Goal: Information Seeking & Learning: Check status

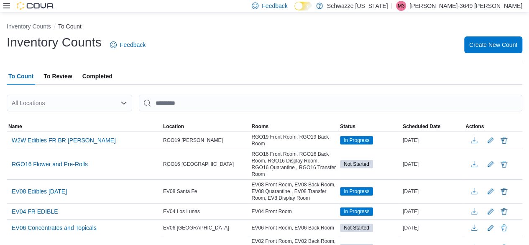
click at [7, 4] on icon at bounding box center [6, 6] width 7 height 7
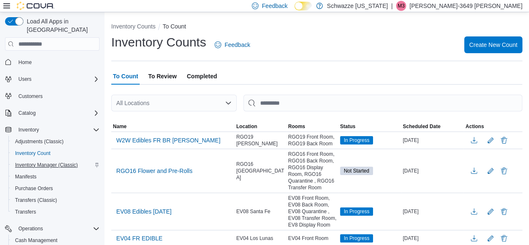
scroll to position [113, 0]
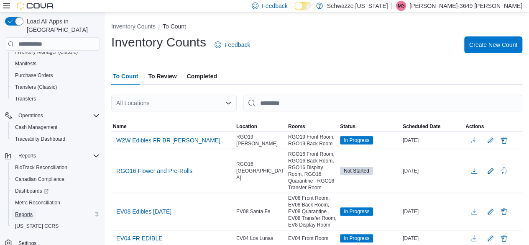
click at [28, 211] on span "Reports" at bounding box center [24, 214] width 18 height 7
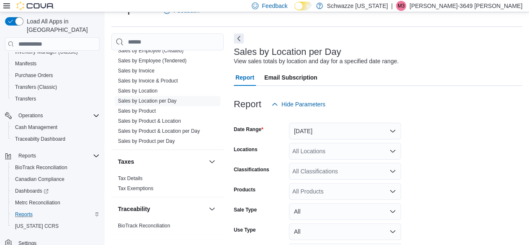
scroll to position [658, 0]
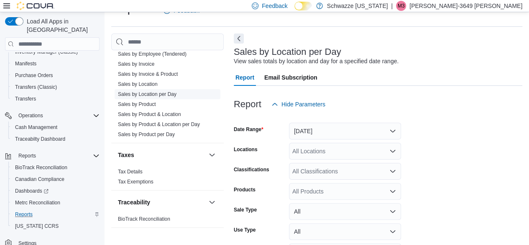
click at [160, 92] on link "Sales by Location per Day" at bounding box center [147, 94] width 59 height 6
click at [392, 128] on button "[DATE]" at bounding box center [345, 131] width 112 height 17
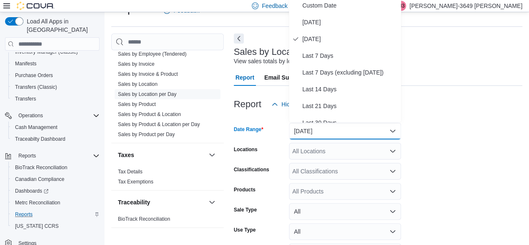
scroll to position [16, 0]
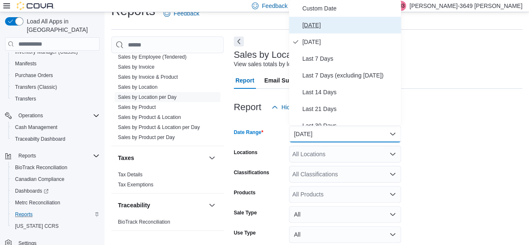
click at [343, 23] on span "[DATE]" at bounding box center [349, 25] width 95 height 10
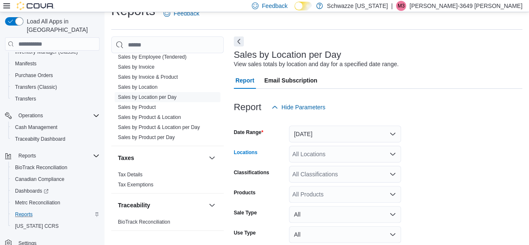
click at [390, 155] on icon "Open list of options" at bounding box center [393, 154] width 7 height 7
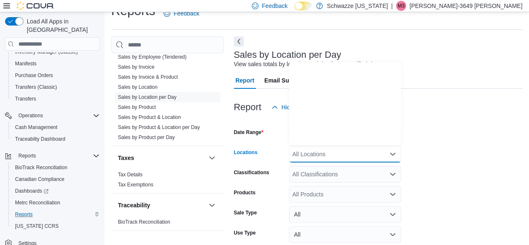
scroll to position [414, 0]
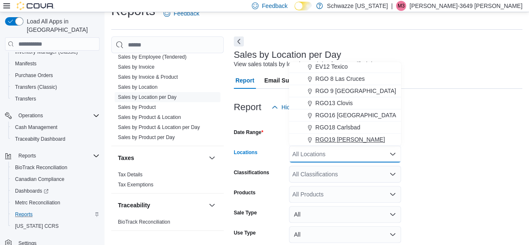
click at [367, 137] on div "RGO19 [PERSON_NAME]" at bounding box center [345, 139] width 102 height 8
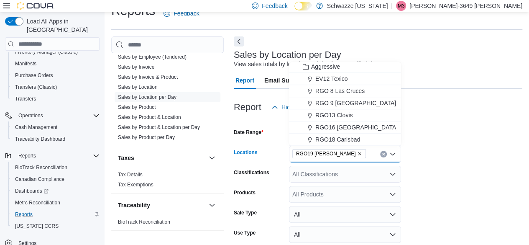
scroll to position [74, 0]
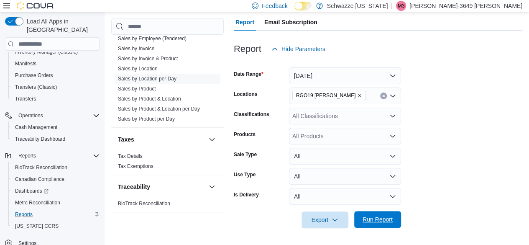
click at [378, 221] on span "Run Report" at bounding box center [378, 219] width 30 height 8
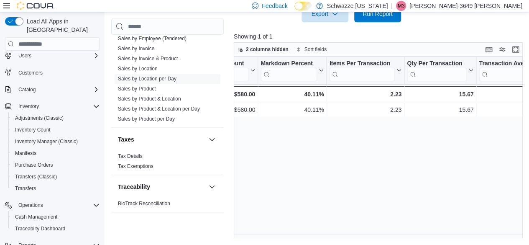
scroll to position [23, 0]
click at [51, 137] on span "Inventory Manager (Classic)" at bounding box center [46, 142] width 63 height 10
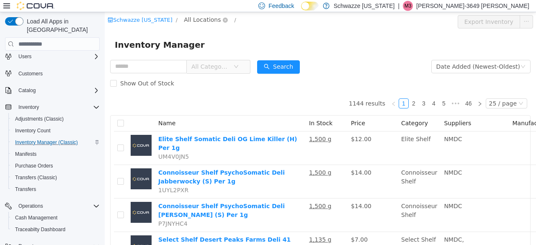
click at [198, 22] on span "All Locations" at bounding box center [202, 19] width 37 height 9
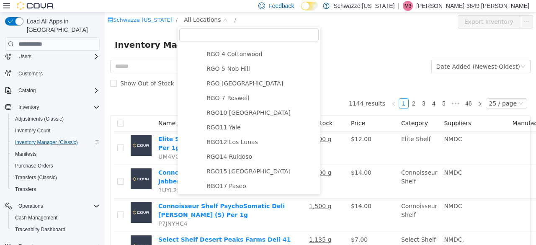
scroll to position [459, 0]
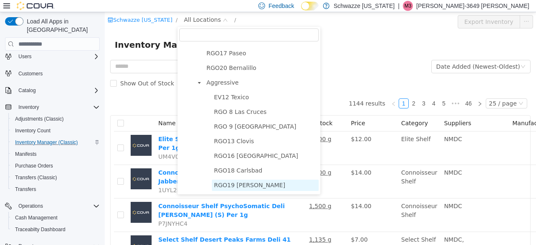
click at [233, 185] on span "RGO19 [PERSON_NAME]" at bounding box center [249, 185] width 71 height 7
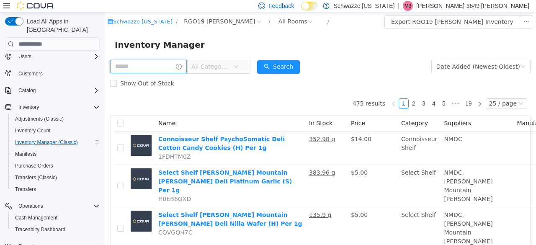
click at [147, 71] on input "text" at bounding box center [148, 66] width 77 height 13
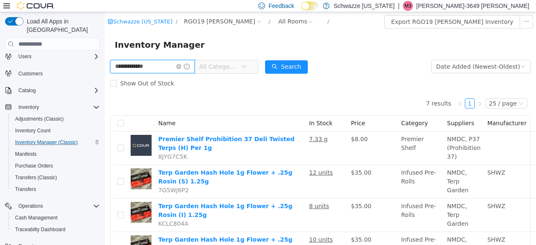
click at [155, 70] on input "**********" at bounding box center [152, 66] width 85 height 13
type input "*"
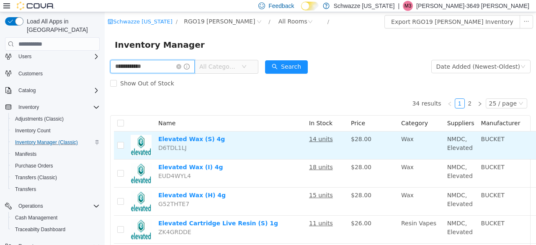
type input "**********"
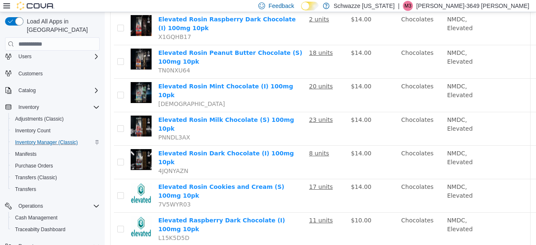
scroll to position [345, 0]
